Goal: Task Accomplishment & Management: Use online tool/utility

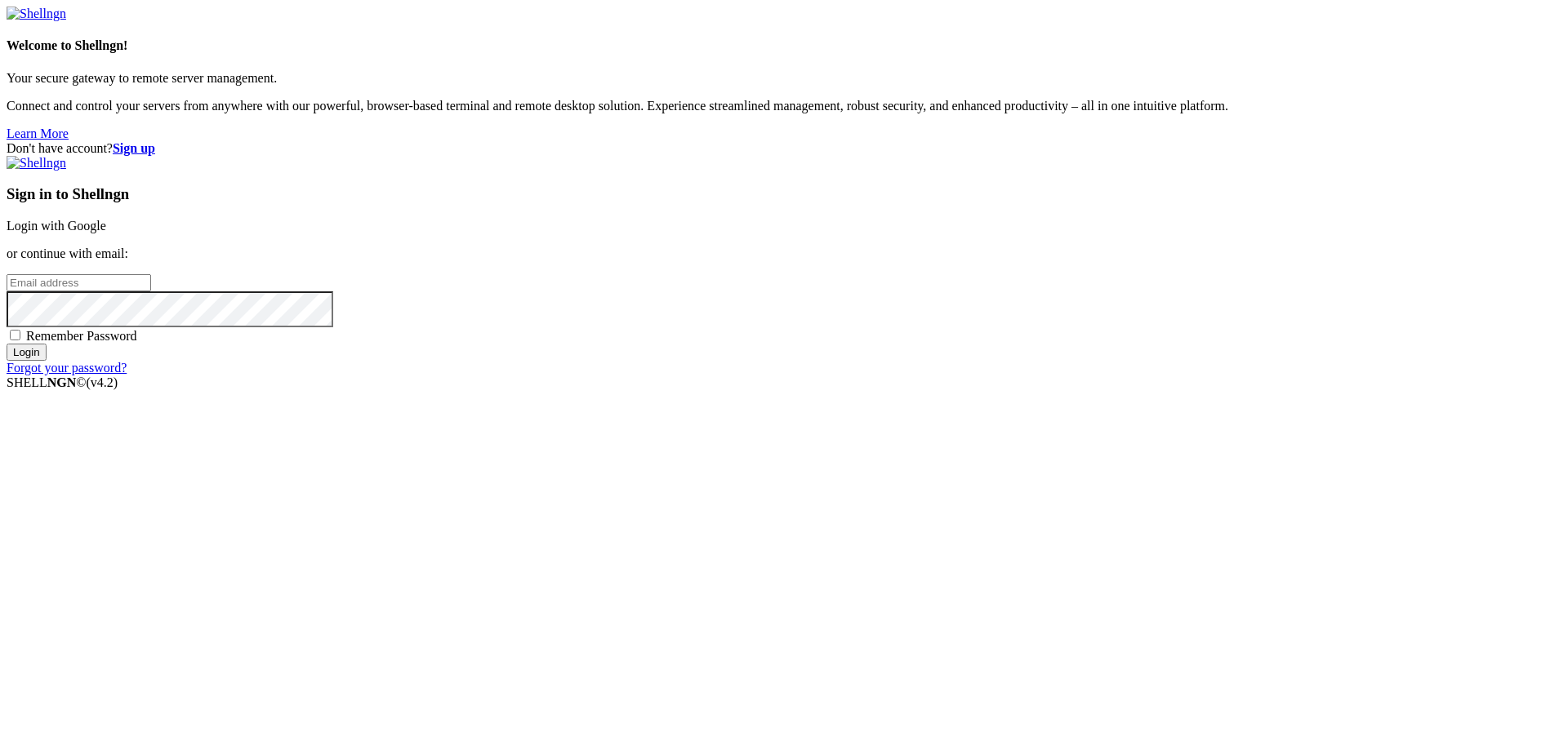
click at [151, 291] on input "email" at bounding box center [79, 283] width 145 height 17
paste input "[EMAIL_ADDRESS][DOMAIN_NAME]"
type input "[EMAIL_ADDRESS][DOMAIN_NAME]"
click at [137, 343] on span "Remember Password" at bounding box center [81, 336] width 111 height 14
click at [20, 341] on input "Remember Password" at bounding box center [15, 335] width 11 height 11
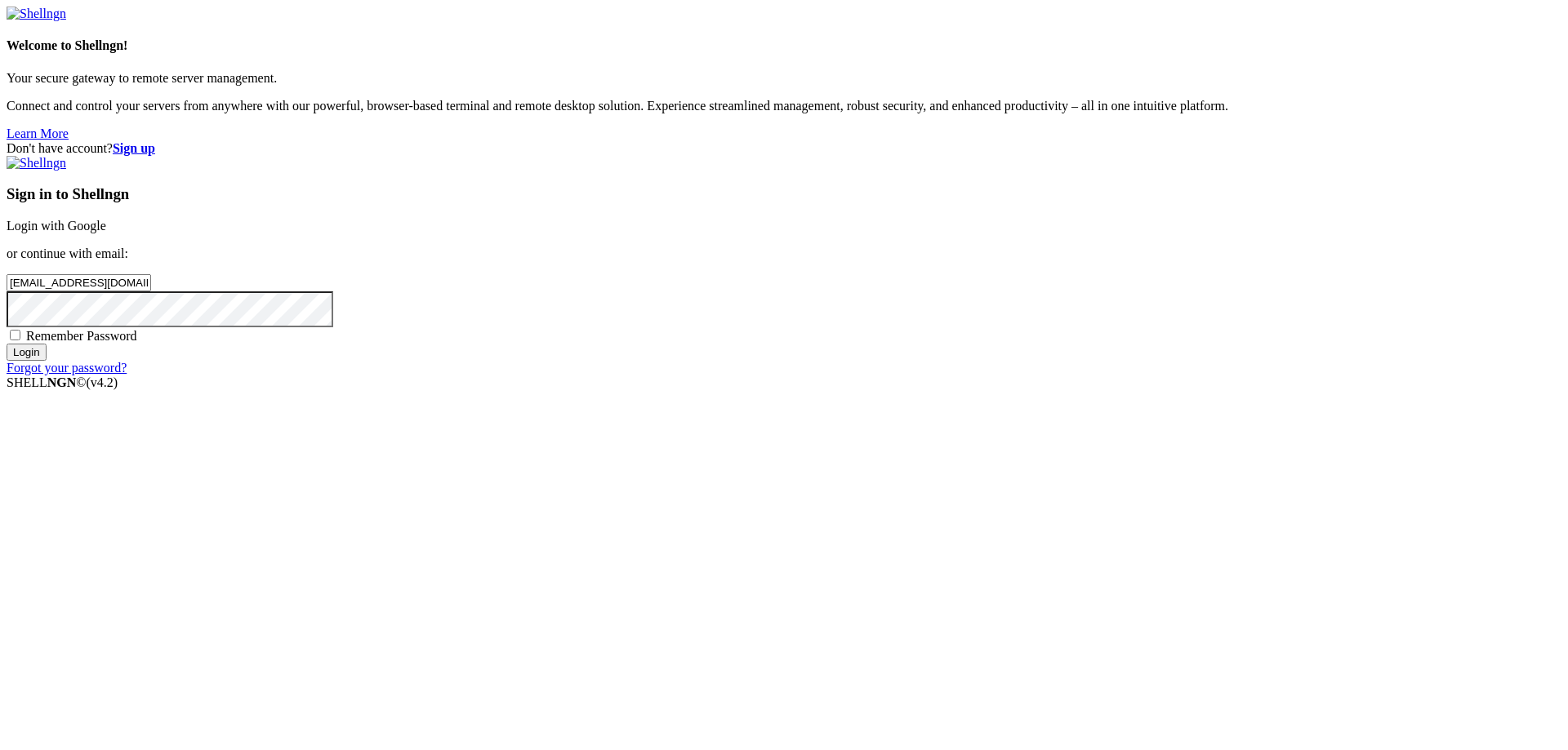
checkbox input "true"
click at [47, 361] on input "Login" at bounding box center [27, 352] width 40 height 17
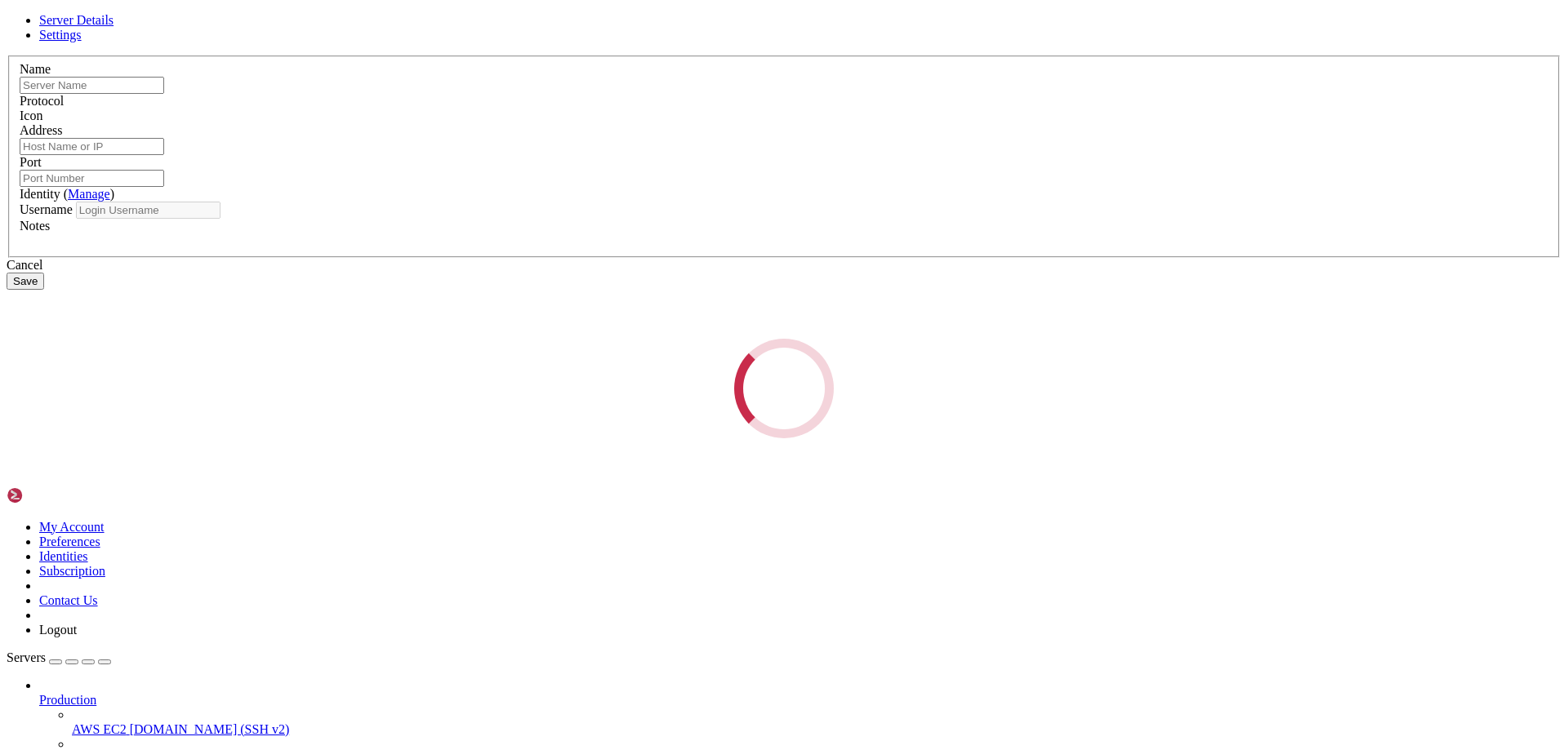
type input "rat method"
type input "[TECHNICAL_ID]"
type input "22"
type input "history"
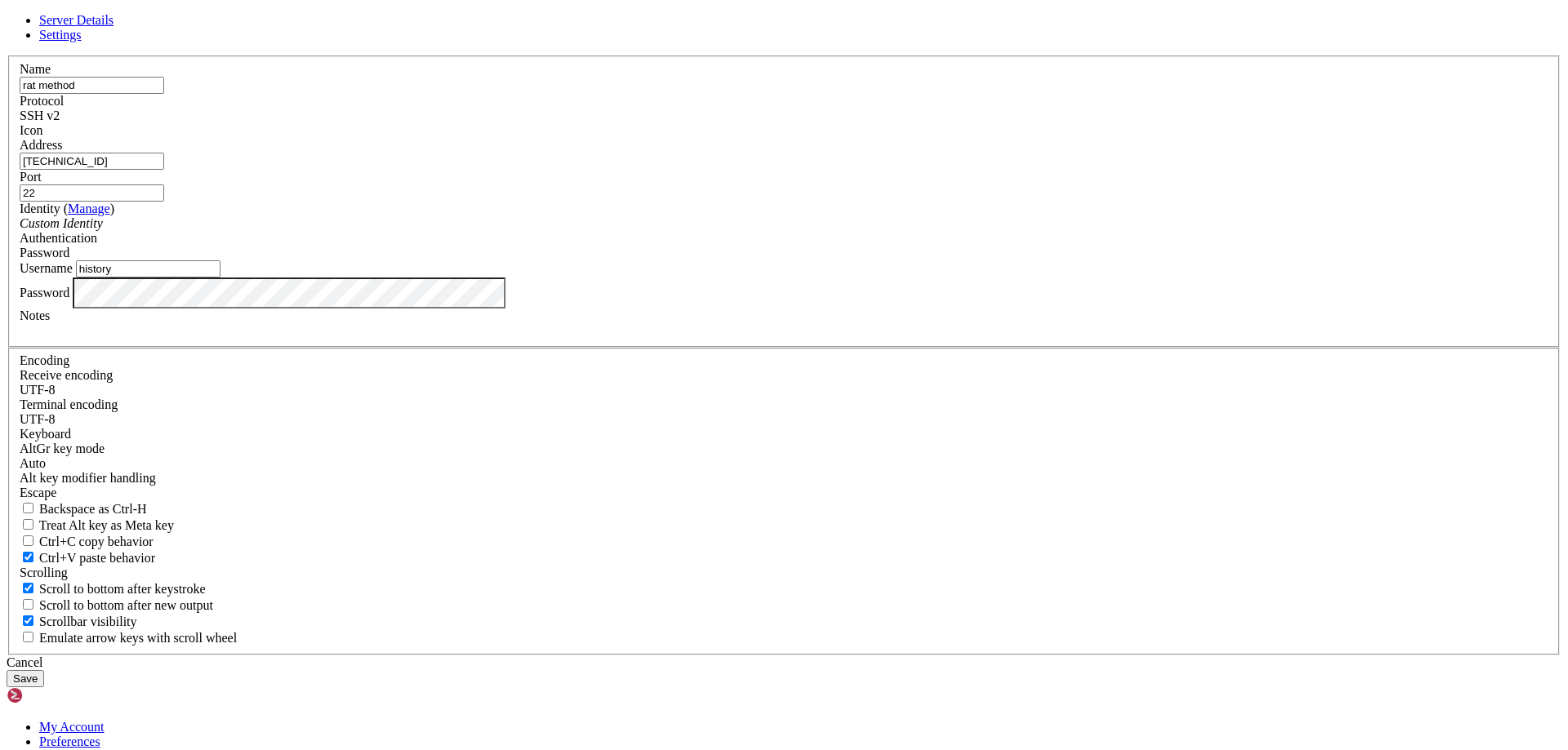
click at [640, 170] on div "Address [TECHNICAL_ID]" at bounding box center [784, 154] width 1529 height 32
click at [164, 170] on input "[TECHNICAL_ID]" at bounding box center [91, 161] width 145 height 17
